Goal: Task Accomplishment & Management: Manage account settings

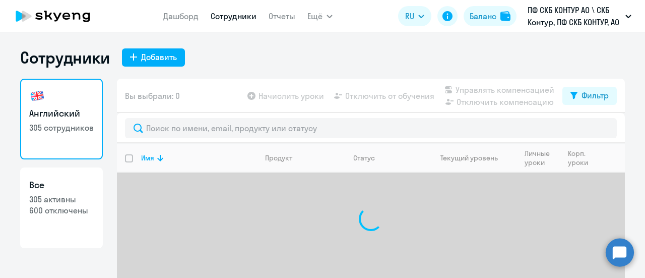
select select "30"
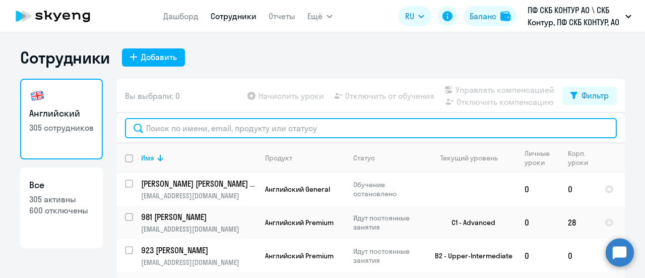
click at [150, 134] on input "text" at bounding box center [371, 128] width 492 height 20
paste input "495"
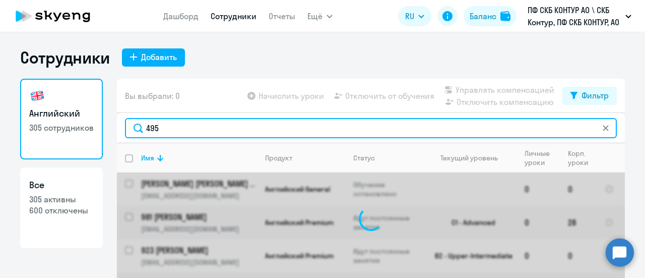
click at [185, 124] on input "495" at bounding box center [371, 128] width 492 height 20
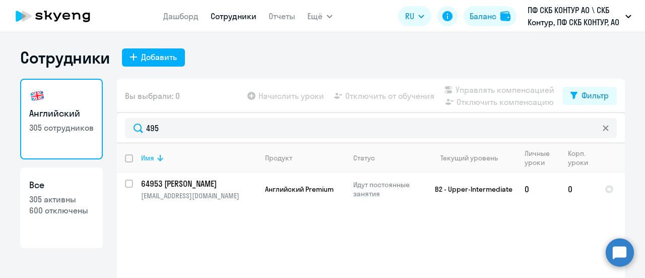
drag, startPoint x: 185, startPoint y: 124, endPoint x: 169, endPoint y: 154, distance: 33.1
click at [169, 154] on div "Имя" at bounding box center [198, 157] width 115 height 9
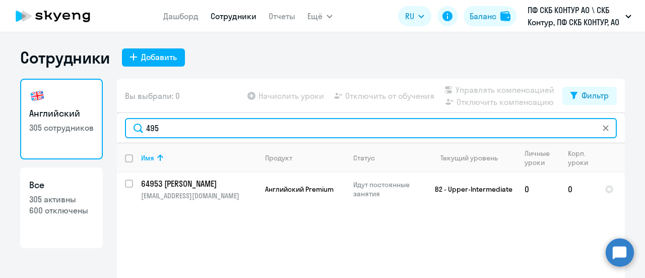
click at [181, 122] on input "495" at bounding box center [371, 128] width 492 height 20
type input "4"
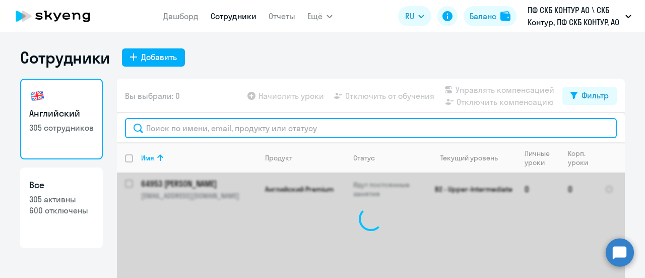
paste input "22351"
type input "22351"
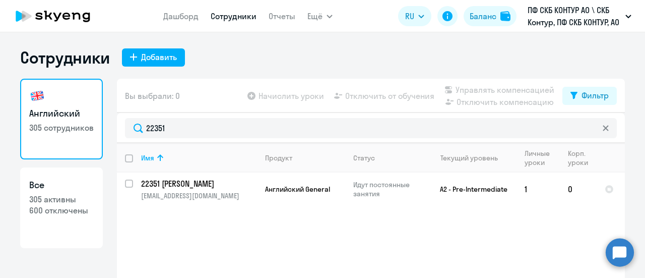
click at [286, 248] on div "Имя Продукт Статус Текущий уровень Личные уроки Корп. уроки 22351 [PERSON_NAME]…" at bounding box center [371, 218] width 508 height 151
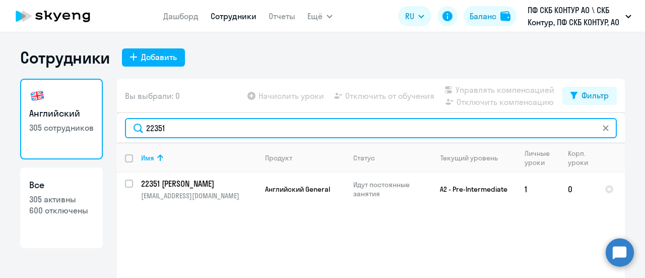
drag, startPoint x: 170, startPoint y: 127, endPoint x: 134, endPoint y: 122, distance: 36.0
click at [134, 122] on input "22351" at bounding box center [371, 128] width 492 height 20
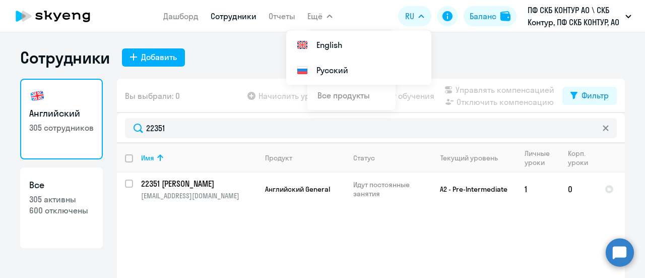
drag, startPoint x: 220, startPoint y: 63, endPoint x: 224, endPoint y: 59, distance: 5.4
click at [220, 63] on div "Сотрудники Добавить" at bounding box center [322, 57] width 604 height 20
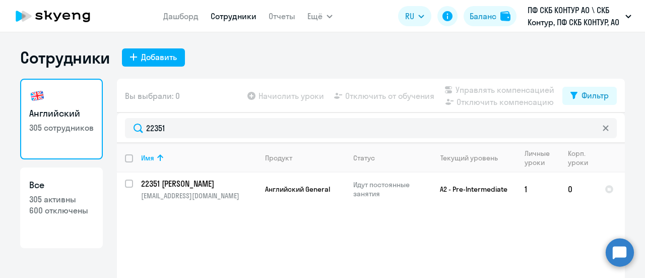
click at [240, 17] on link "Сотрудники" at bounding box center [234, 16] width 46 height 10
click at [280, 16] on link "Отчеты" at bounding box center [281, 16] width 27 height 10
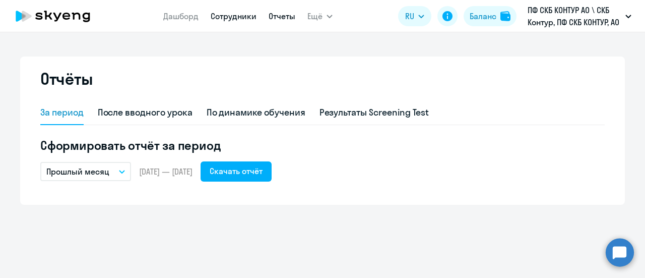
click at [237, 18] on link "Сотрудники" at bounding box center [234, 16] width 46 height 10
select select "30"
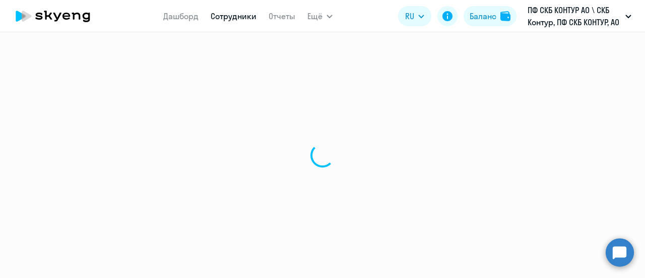
select select "30"
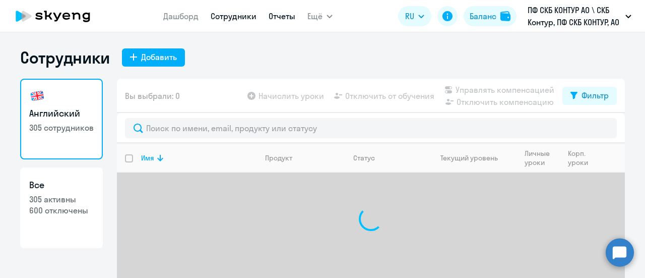
drag, startPoint x: 291, startPoint y: 18, endPoint x: 300, endPoint y: 12, distance: 10.9
click at [292, 18] on link "Отчеты" at bounding box center [281, 16] width 27 height 10
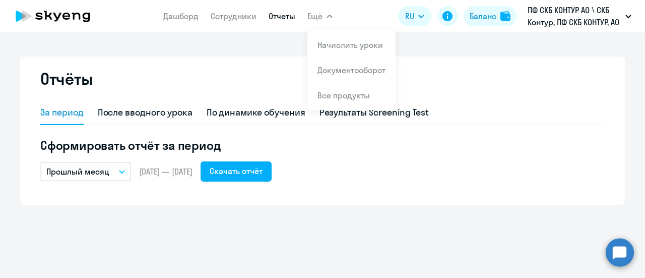
click at [326, 13] on button "Ещё" at bounding box center [319, 16] width 25 height 20
click at [311, 17] on span "Ещё" at bounding box center [314, 16] width 15 height 12
click at [326, 16] on icon "button" at bounding box center [329, 17] width 6 height 4
click at [333, 44] on link "Начислить уроки" at bounding box center [349, 45] width 65 height 10
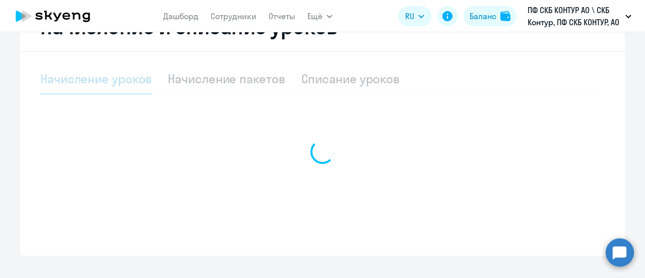
scroll to position [302, 0]
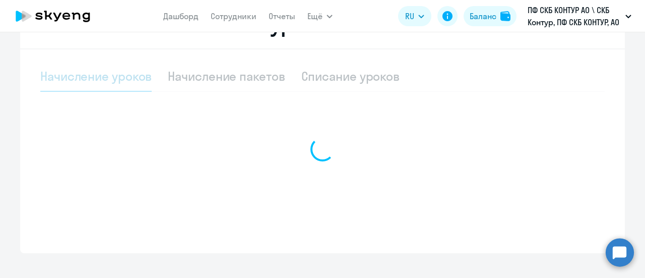
select select "10"
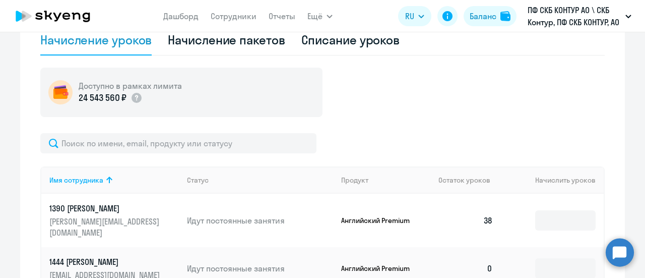
scroll to position [353, 0]
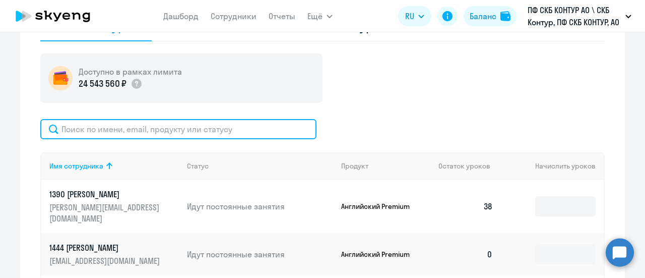
click at [106, 128] on input "text" at bounding box center [178, 129] width 276 height 20
paste input "22351"
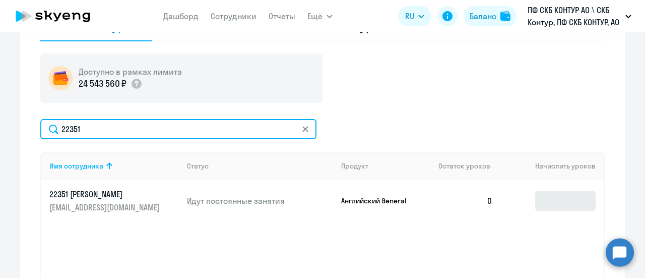
type input "22351"
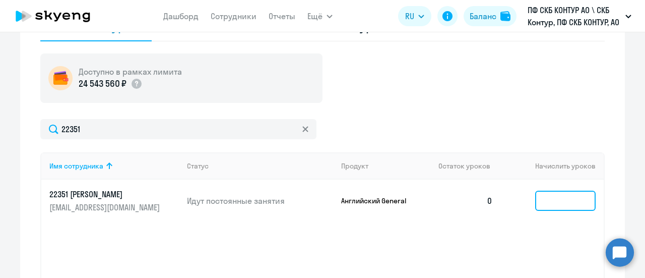
click at [549, 202] on input at bounding box center [565, 200] width 60 height 20
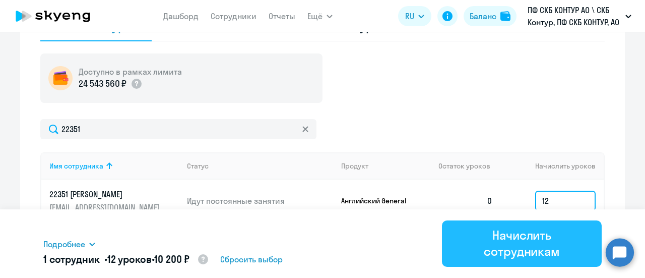
type input "12"
click at [532, 236] on div "Начислить сотрудникам" at bounding box center [521, 243] width 131 height 32
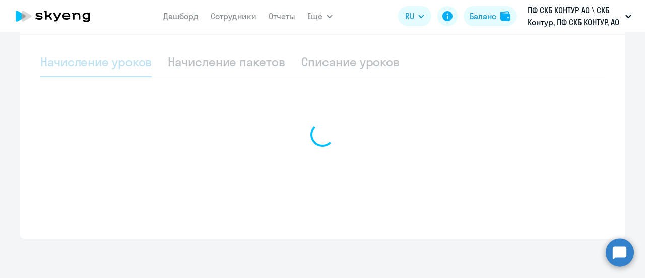
select select "10"
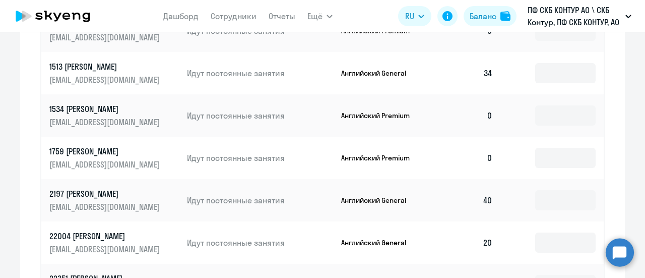
scroll to position [560, 0]
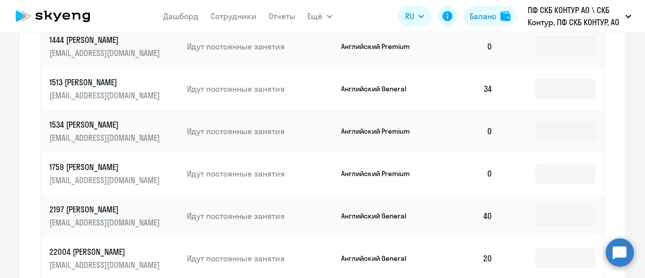
click at [139, 203] on p "2197 [PERSON_NAME]" at bounding box center [105, 208] width 113 height 11
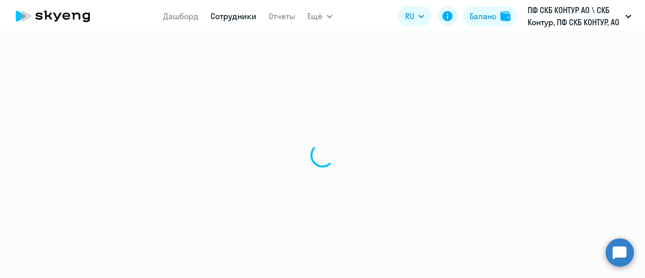
select select "english"
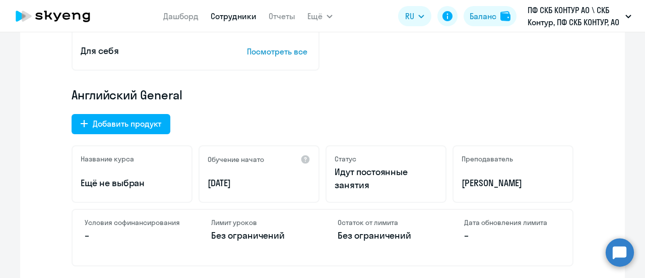
scroll to position [50, 0]
